Goal: Information Seeking & Learning: Check status

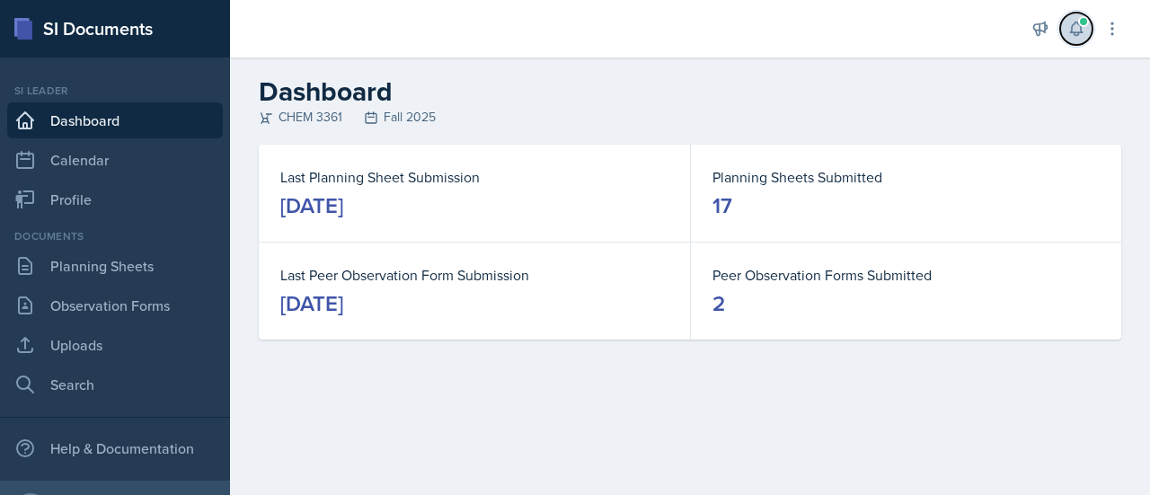
click at [1081, 24] on span at bounding box center [1084, 21] width 11 height 11
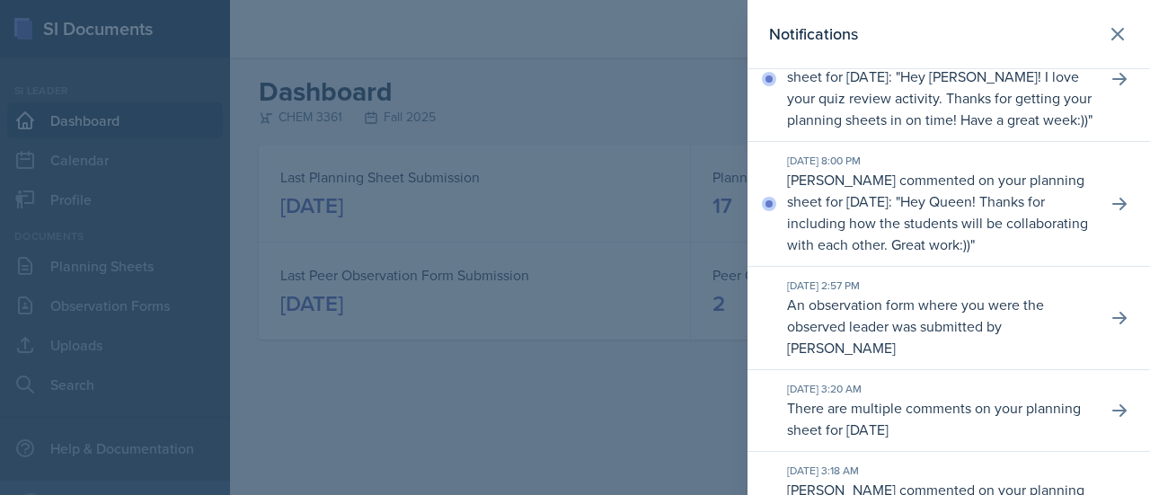
scroll to position [135, 0]
click at [1118, 219] on button at bounding box center [1120, 203] width 32 height 32
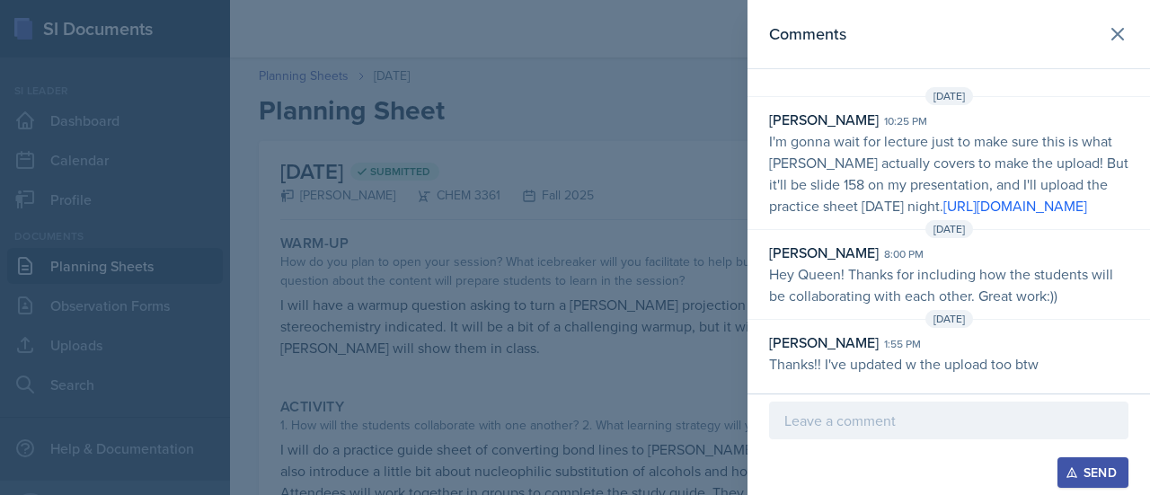
click at [598, 254] on div at bounding box center [575, 247] width 1150 height 495
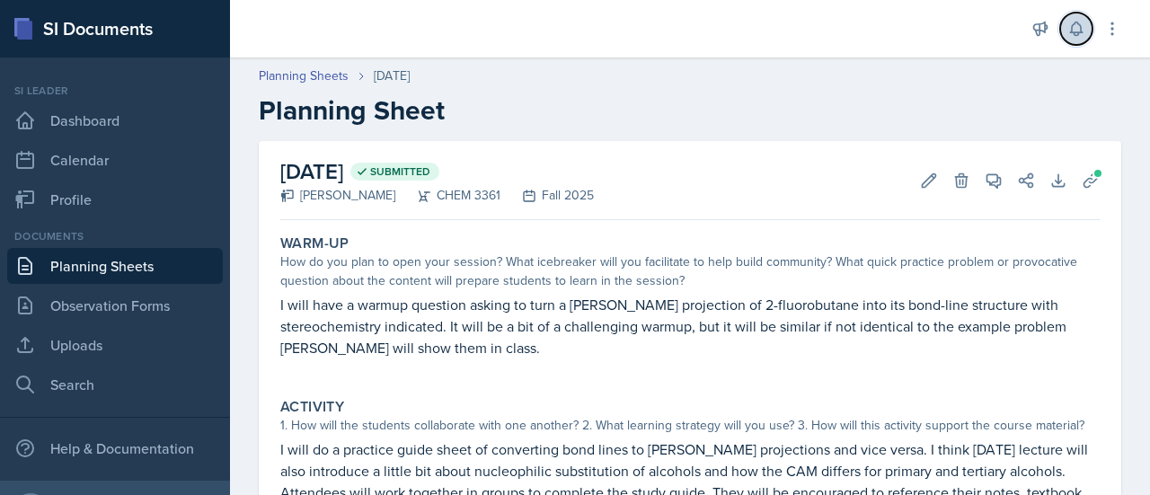
click at [1082, 30] on icon at bounding box center [1077, 29] width 18 height 18
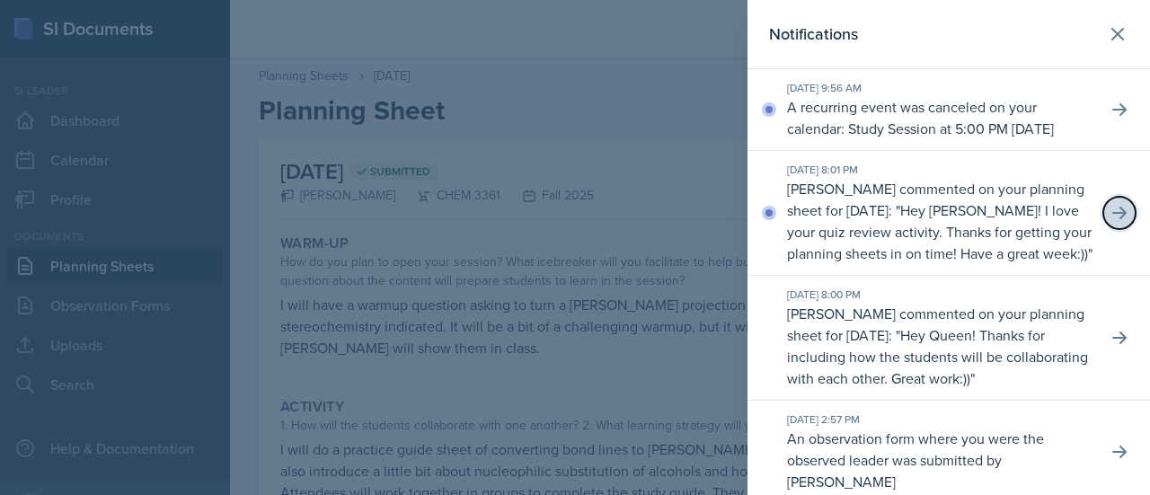
click at [1104, 229] on button at bounding box center [1120, 213] width 32 height 32
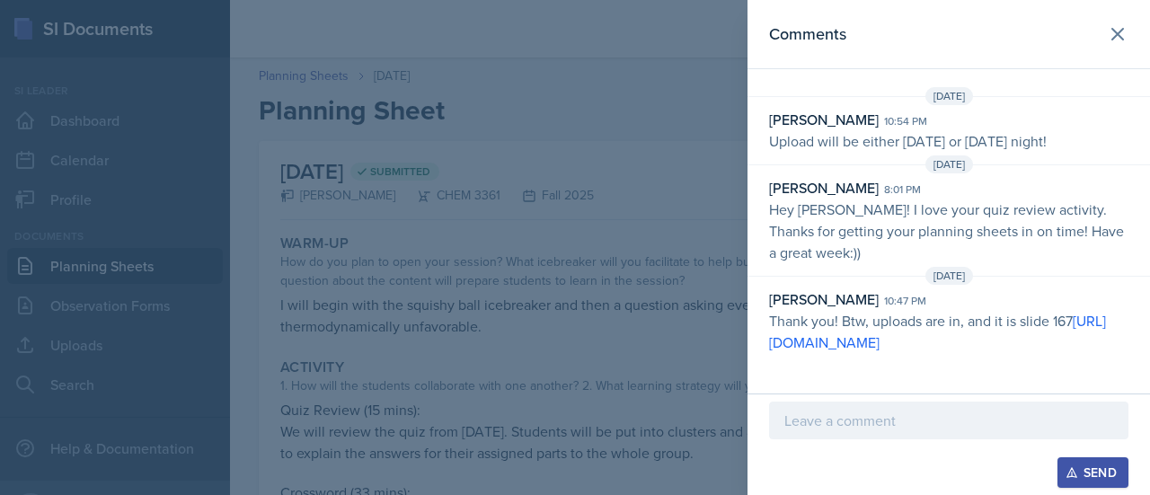
click at [537, 186] on div at bounding box center [575, 247] width 1150 height 495
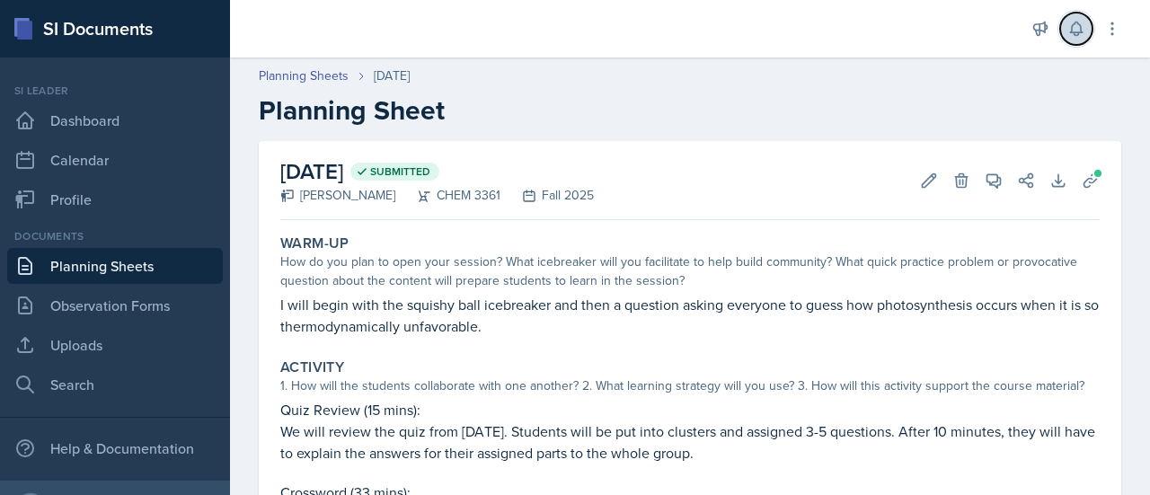
click at [1077, 21] on icon at bounding box center [1077, 29] width 18 height 18
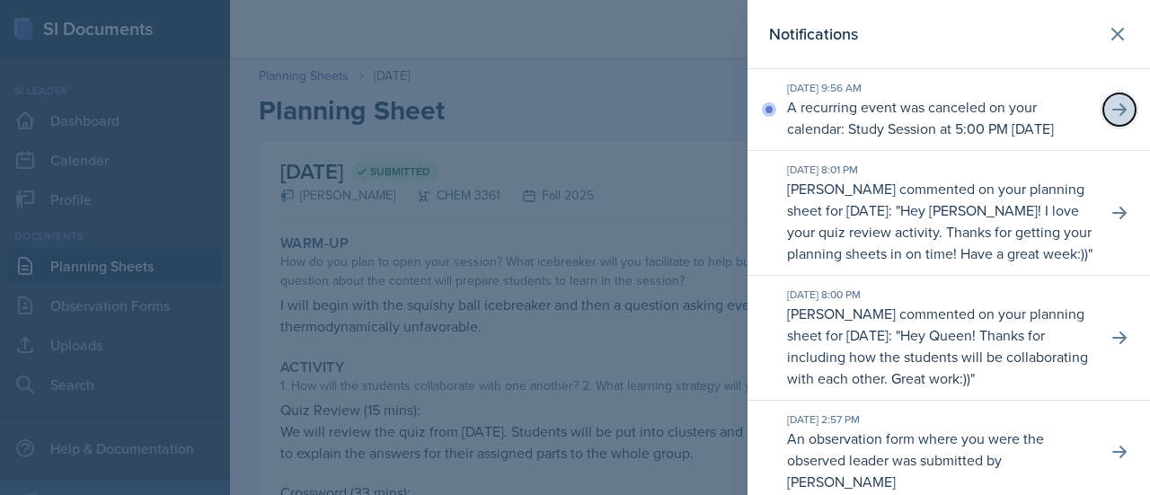
click at [1104, 121] on button at bounding box center [1120, 109] width 32 height 32
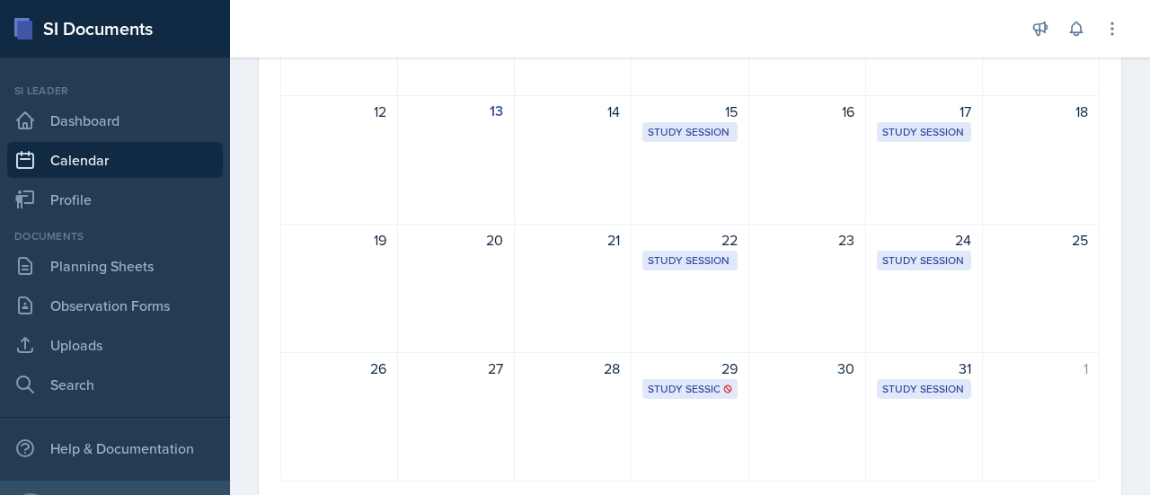
scroll to position [449, 0]
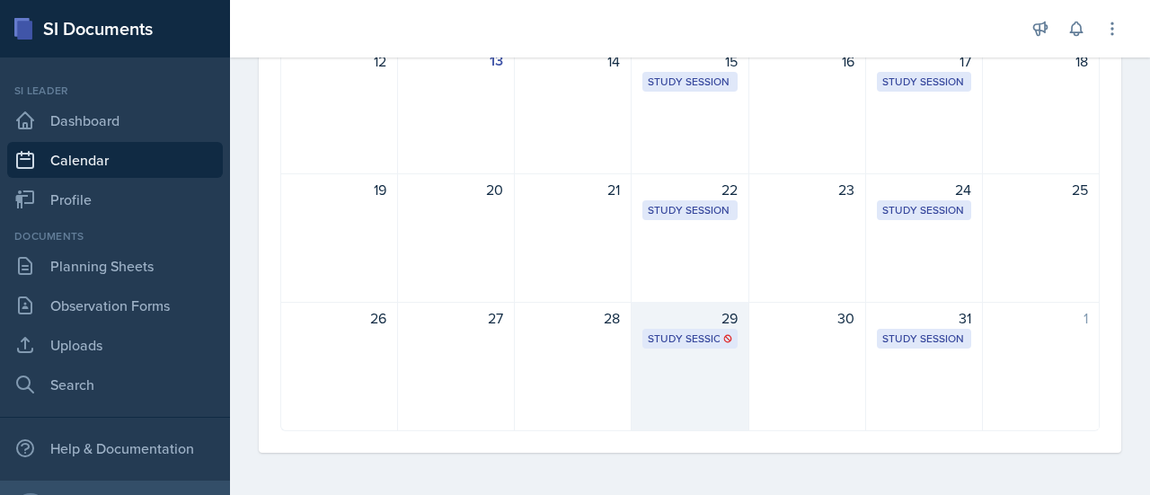
click at [697, 322] on div "29" at bounding box center [690, 318] width 94 height 22
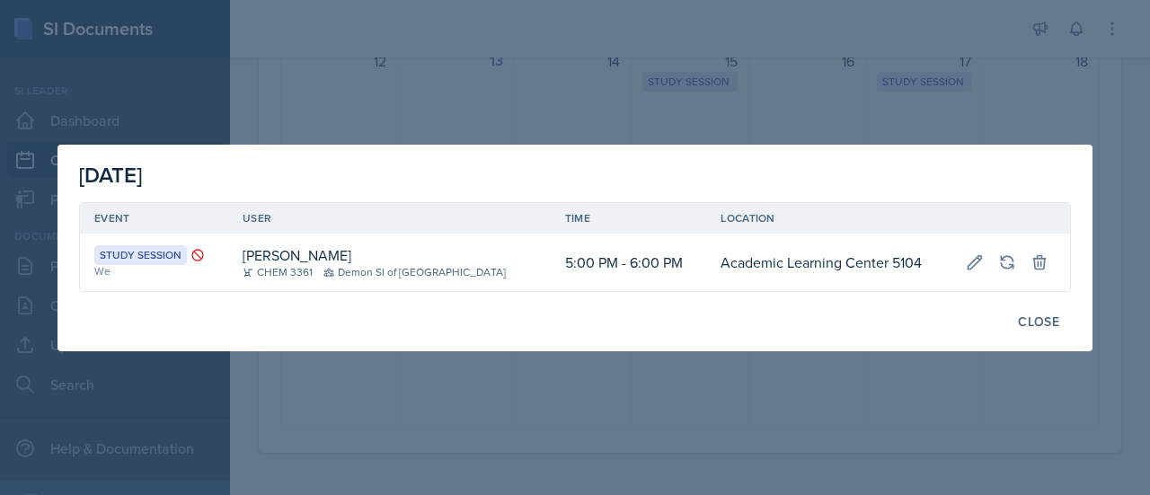
click at [524, 347] on div "[DATE] Event User Time Location Study Session We [PERSON_NAME] CHEM 3361 Demon …" at bounding box center [575, 248] width 1035 height 207
click at [499, 413] on div at bounding box center [575, 247] width 1150 height 495
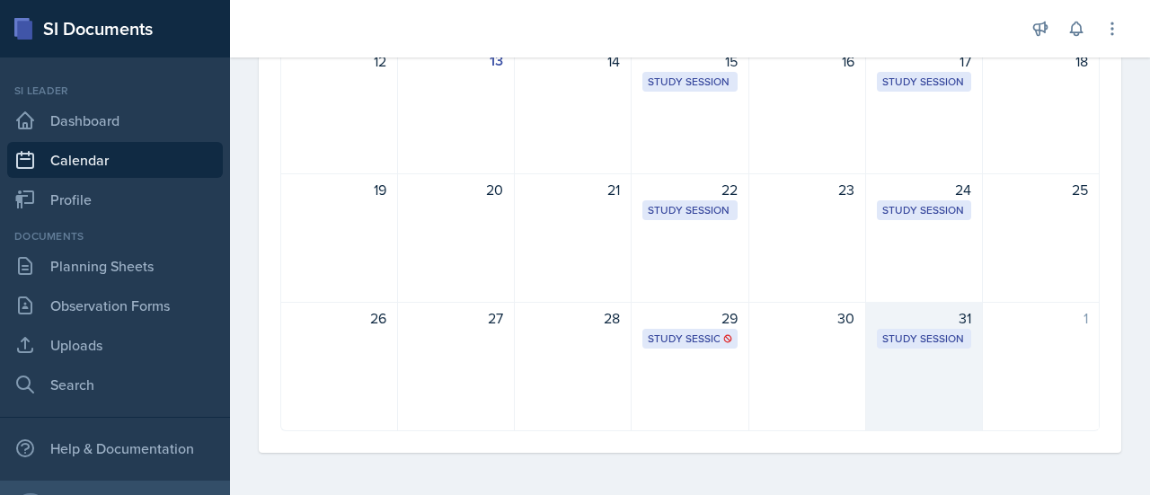
scroll to position [0, 0]
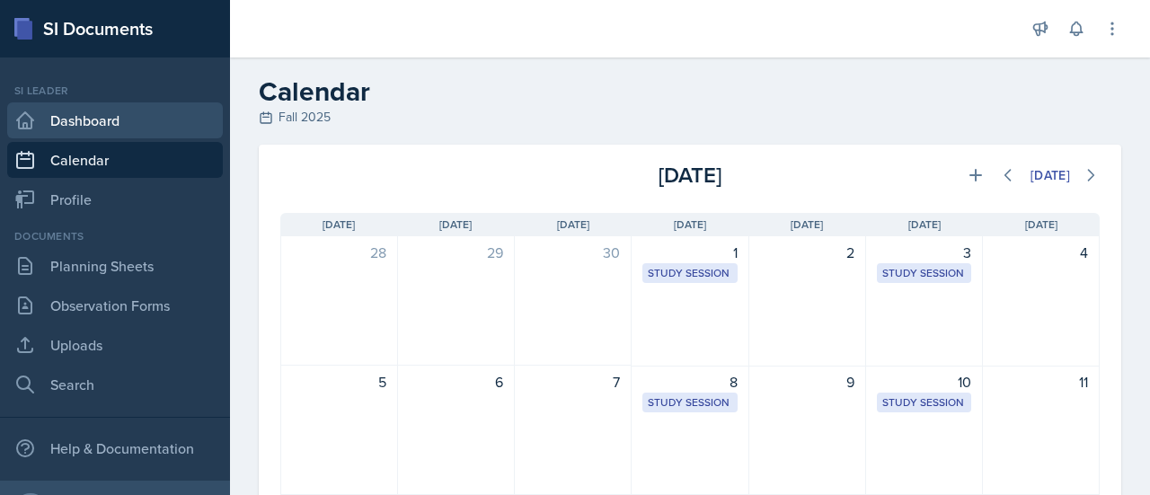
click at [135, 127] on link "Dashboard" at bounding box center [115, 120] width 216 height 36
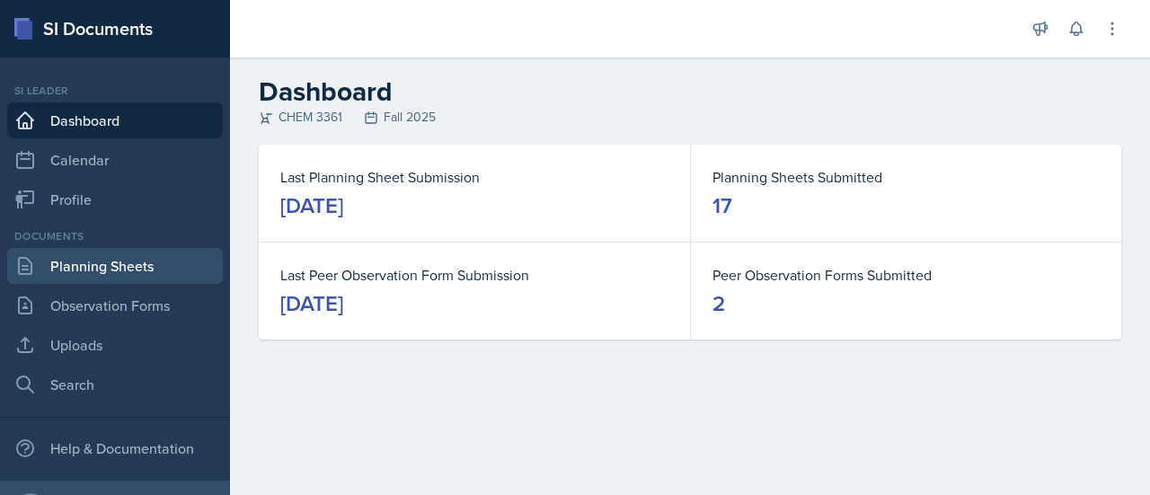
click at [84, 274] on link "Planning Sheets" at bounding box center [115, 266] width 216 height 36
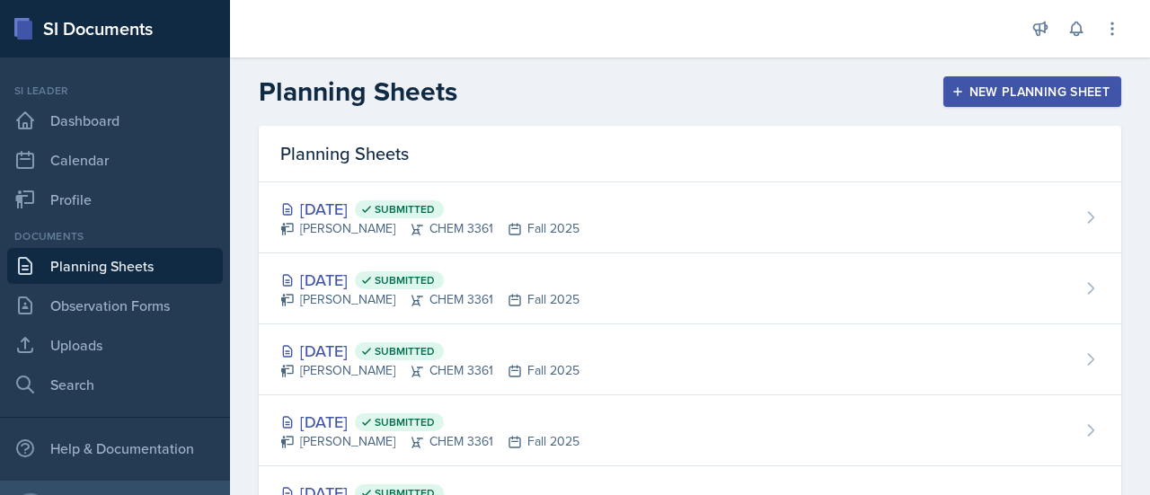
click at [84, 274] on link "Planning Sheets" at bounding box center [115, 266] width 216 height 36
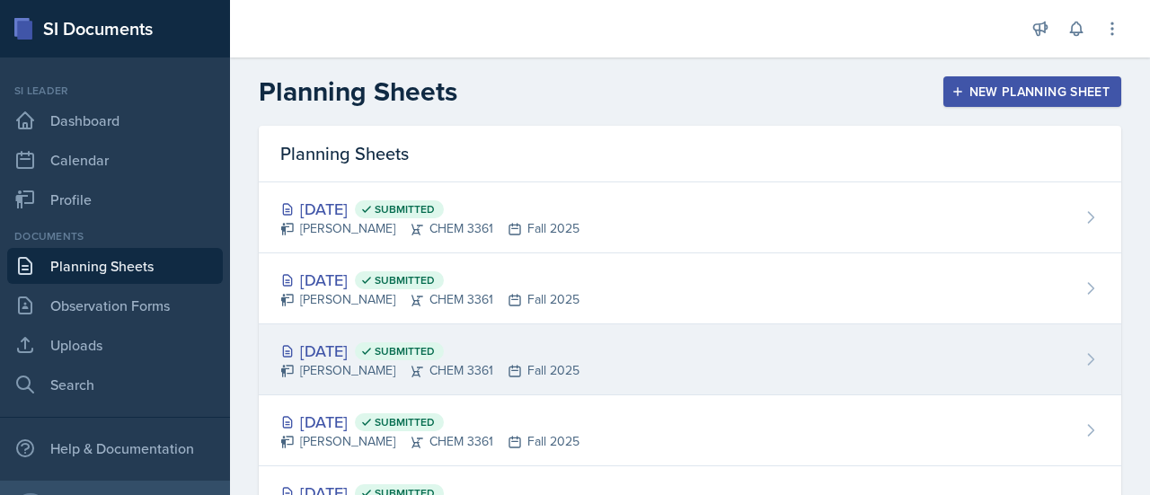
click at [708, 367] on div "[DATE] Submitted [PERSON_NAME] CHEM 3361 Fall 2025" at bounding box center [690, 359] width 863 height 71
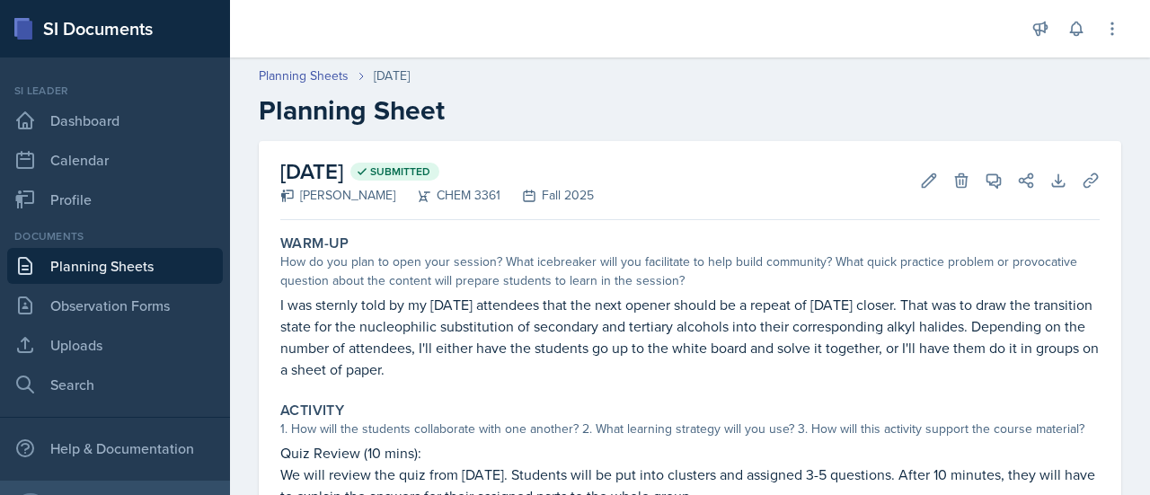
drag, startPoint x: 676, startPoint y: 204, endPoint x: 539, endPoint y: 239, distance: 141.0
click at [539, 239] on div "Warm-Up" at bounding box center [690, 244] width 820 height 18
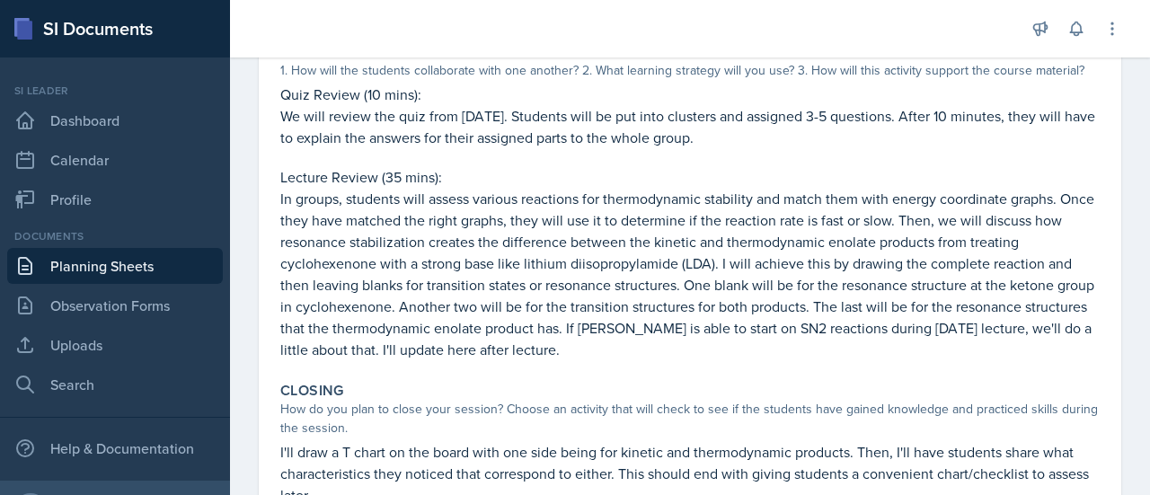
scroll to position [367, 0]
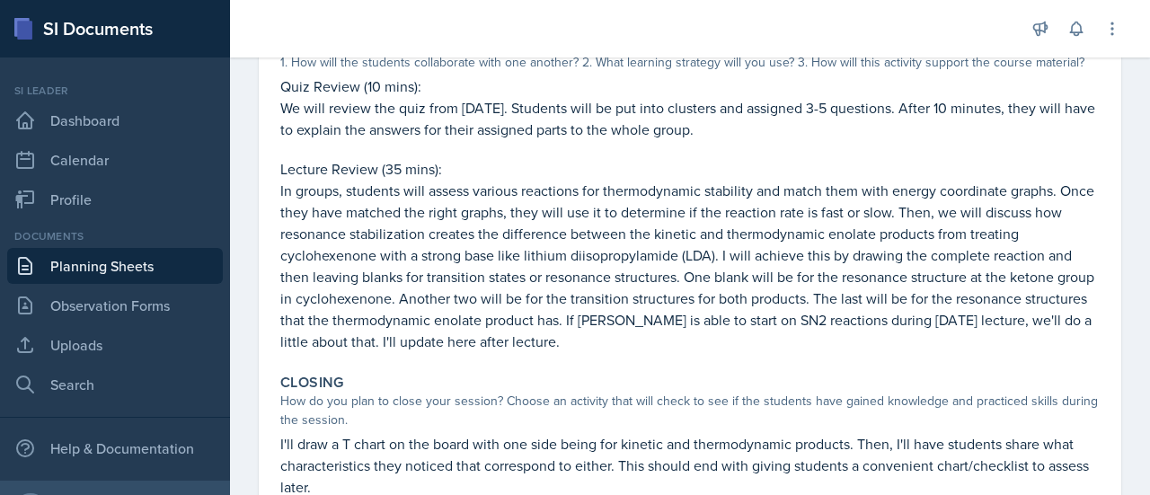
click at [539, 239] on p "In groups, students will assess various reactions for thermodynamic stability a…" at bounding box center [690, 266] width 820 height 173
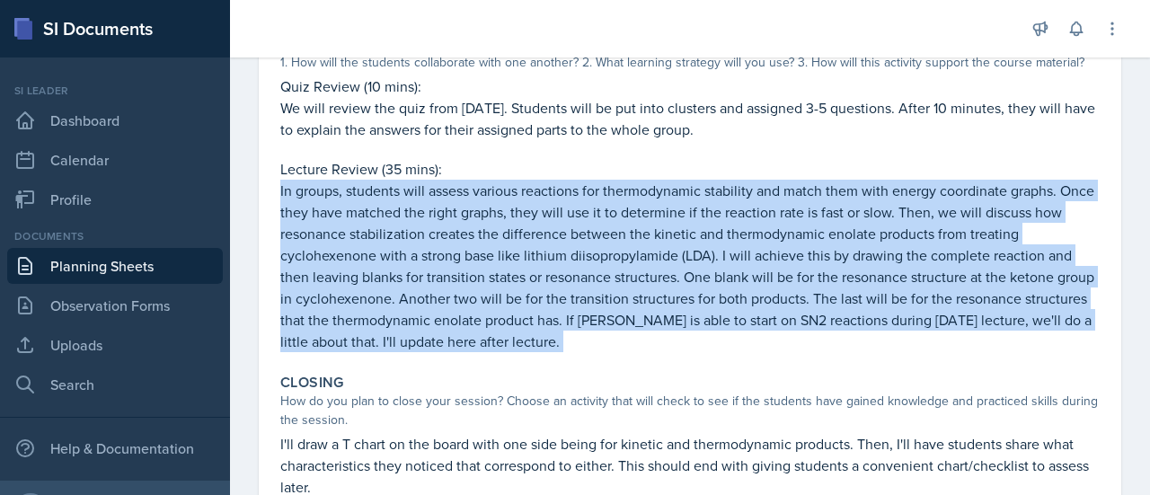
click at [539, 239] on p "In groups, students will assess various reactions for thermodynamic stability a…" at bounding box center [690, 266] width 820 height 173
